Goal: Obtain resource: Download file/media

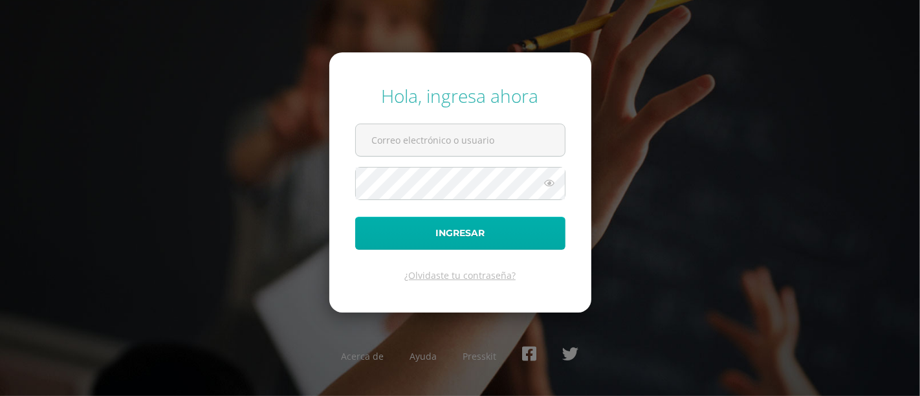
type input "[PERSON_NAME][DOMAIN_NAME][EMAIL_ADDRESS][DOMAIN_NAME]"
click at [430, 241] on button "Ingresar" at bounding box center [460, 233] width 210 height 33
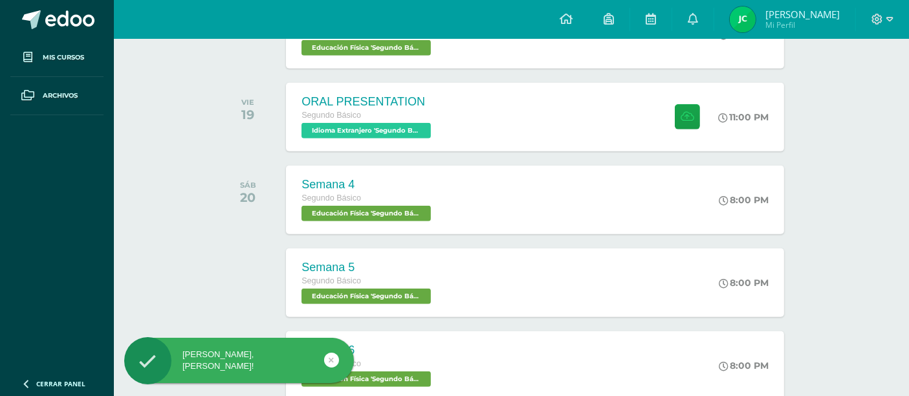
scroll to position [916, 0]
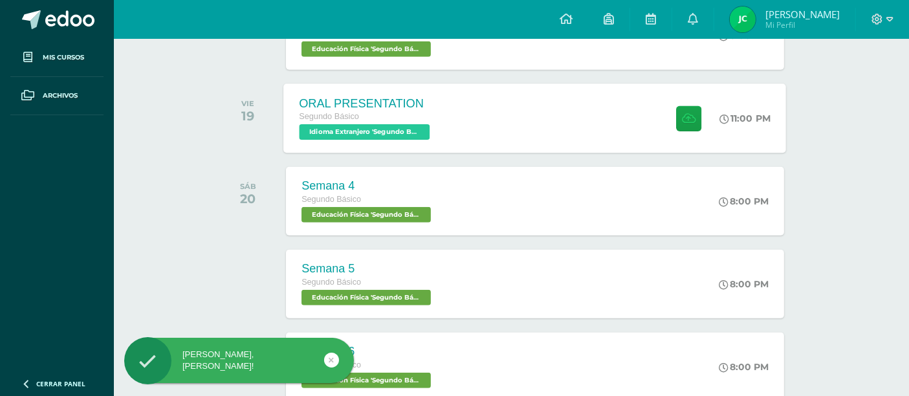
click at [493, 128] on div "ORAL PRESENTATION Segundo Básico Idioma Extranjero 'Segundo Básico B' 11:00 PM …" at bounding box center [535, 117] width 502 height 69
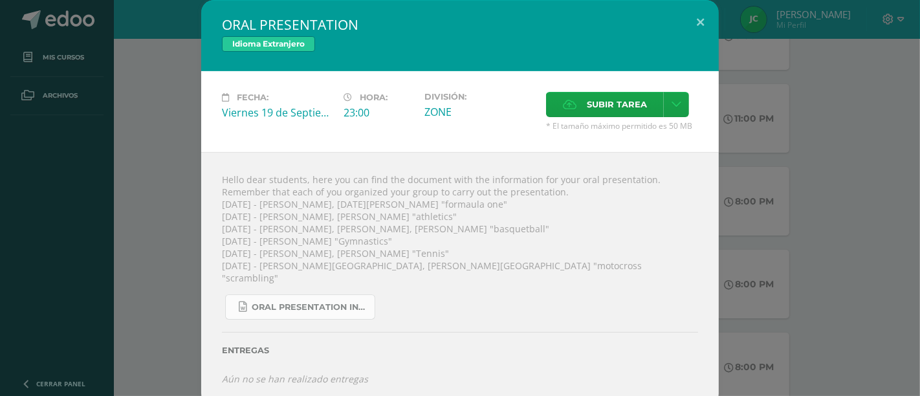
click at [326, 294] on link "Oral Presentation Instructions - sports.docx" at bounding box center [300, 306] width 150 height 25
click at [700, 37] on button at bounding box center [700, 22] width 37 height 44
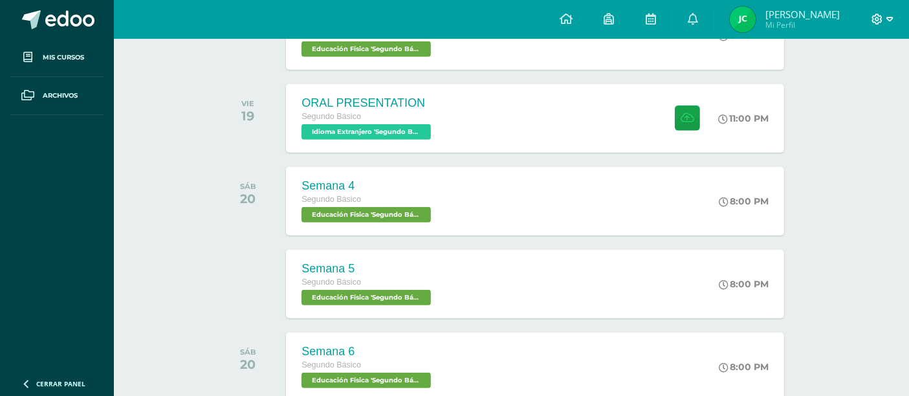
click at [884, 14] on span at bounding box center [882, 19] width 22 height 14
click at [841, 83] on span "Cerrar sesión" at bounding box center [849, 89] width 58 height 12
